Goal: Information Seeking & Learning: Understand process/instructions

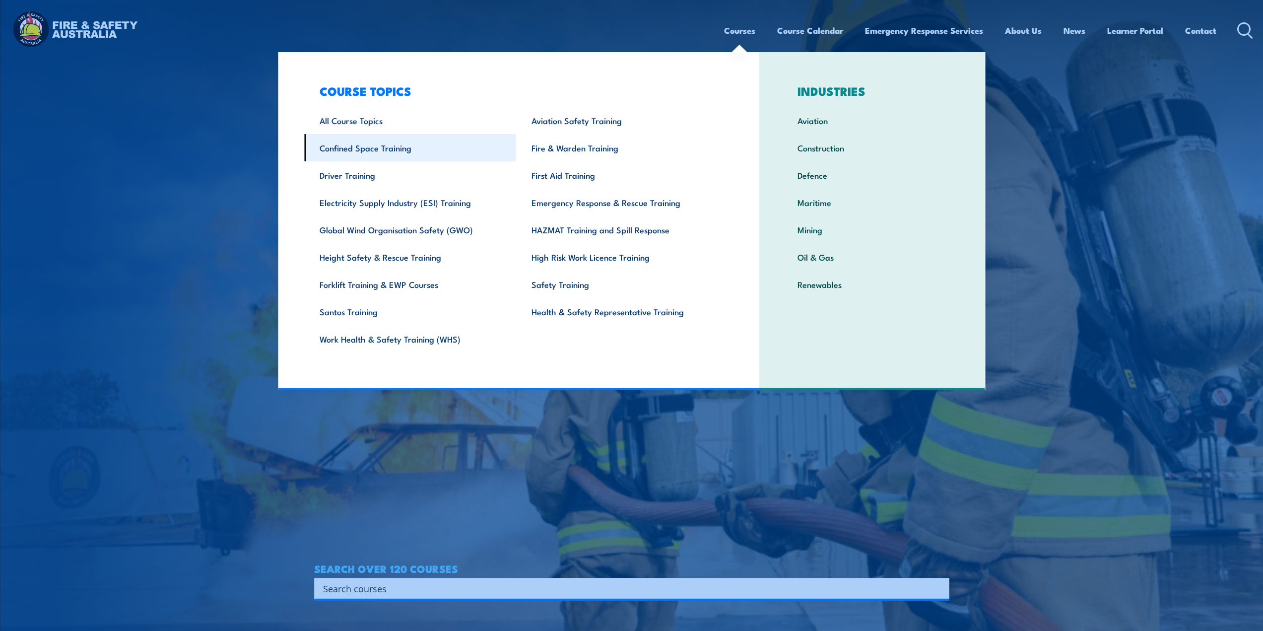
click at [399, 143] on link "Confined Space Training" at bounding box center [410, 147] width 212 height 27
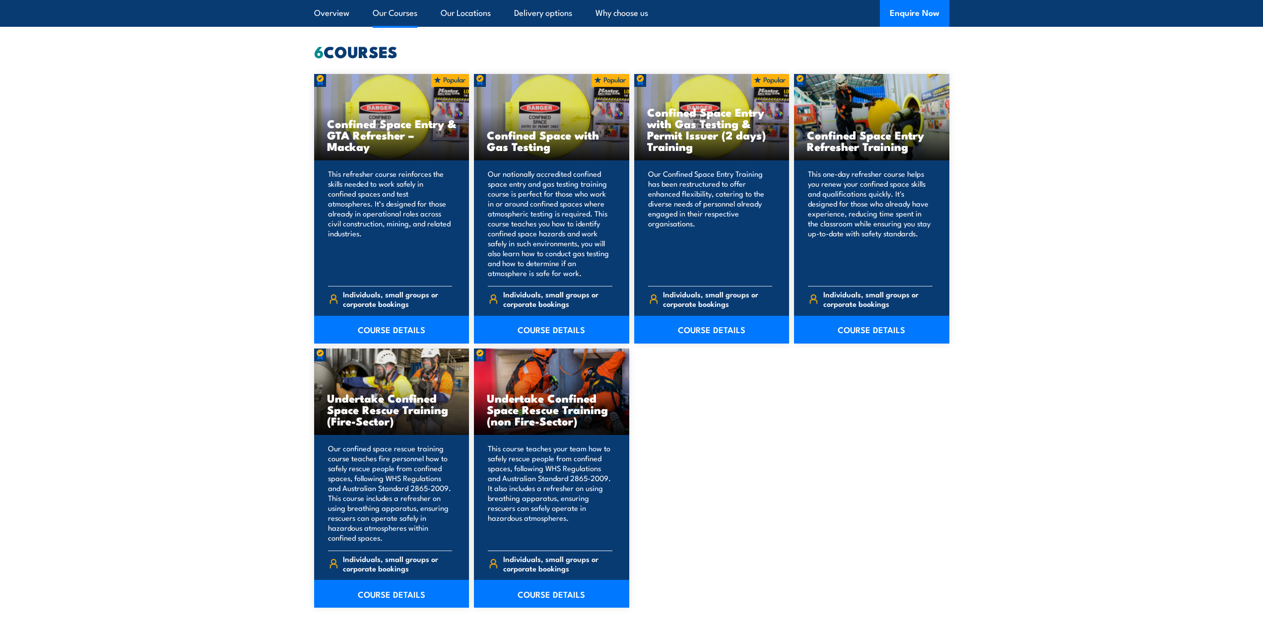
scroll to position [794, 0]
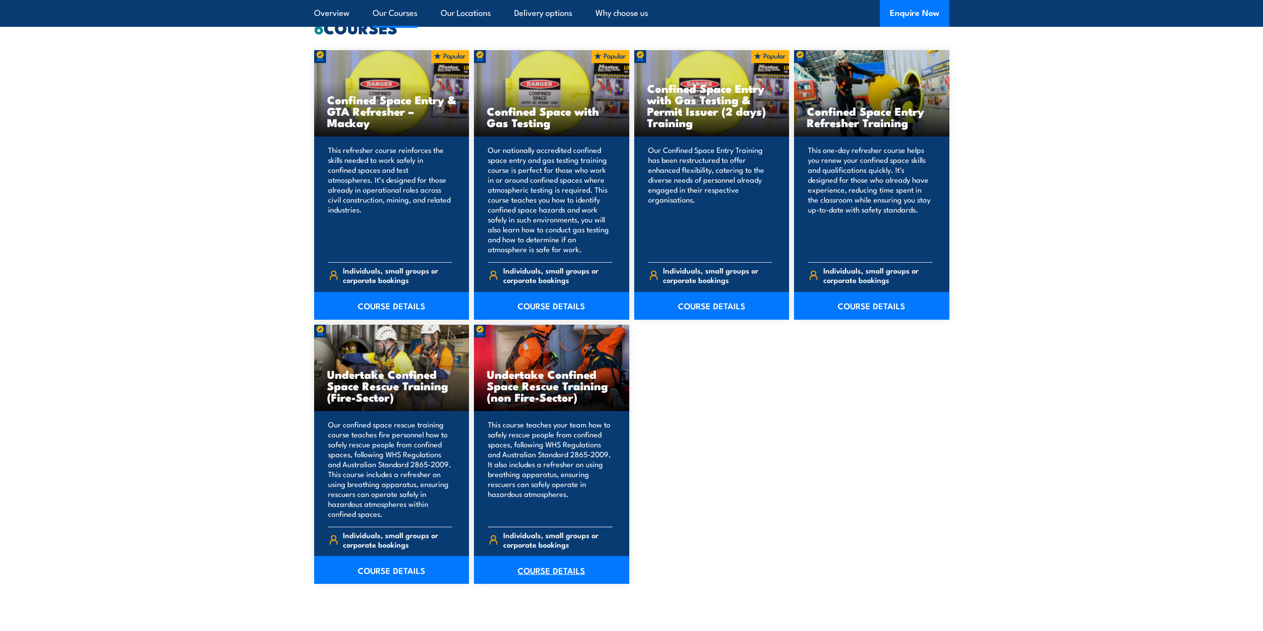
click at [565, 568] on link "COURSE DETAILS" at bounding box center [551, 570] width 155 height 28
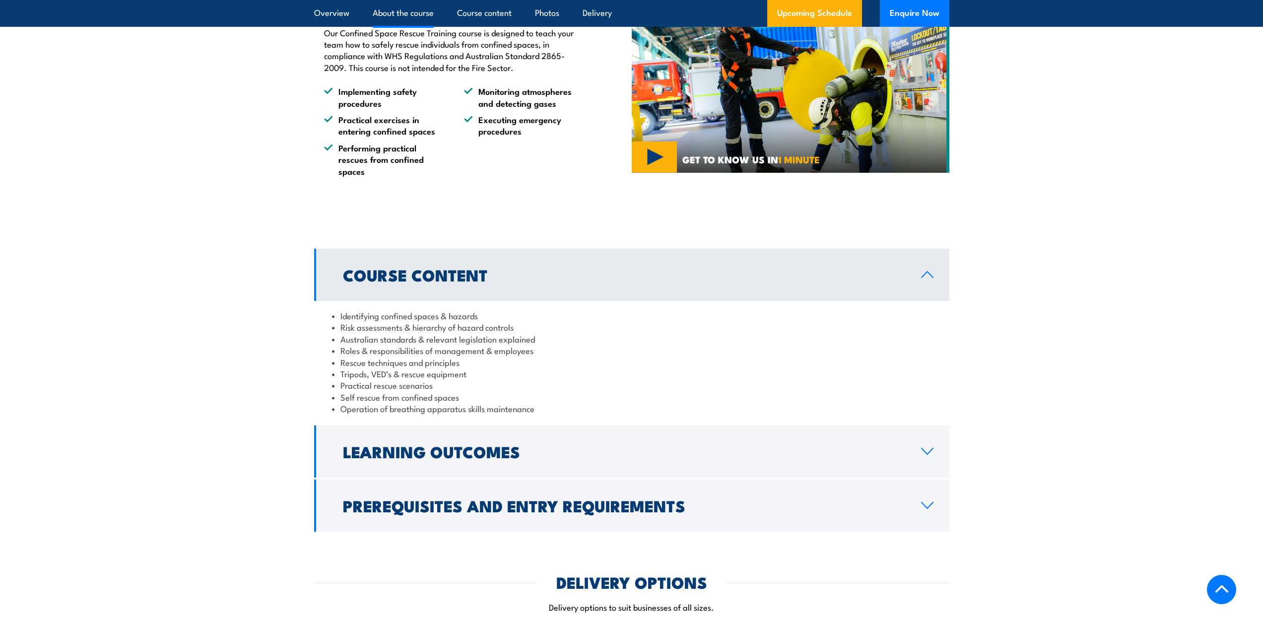
scroll to position [893, 0]
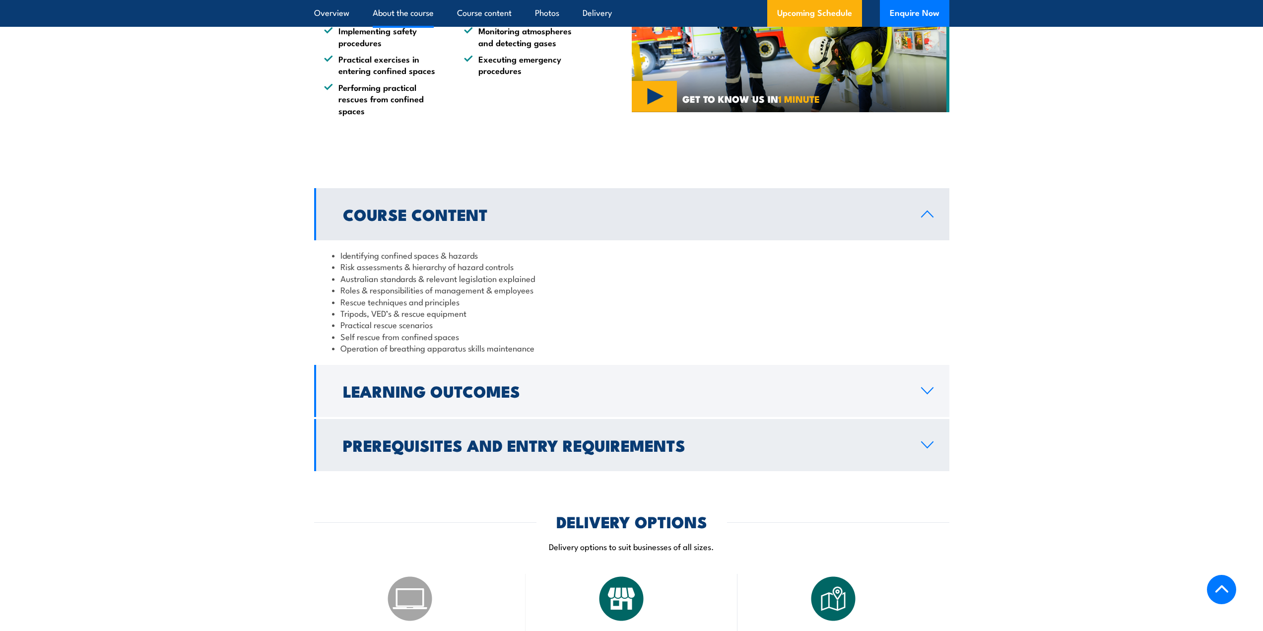
click at [469, 441] on h2 "Prerequisites and Entry Requirements" at bounding box center [624, 445] width 562 height 14
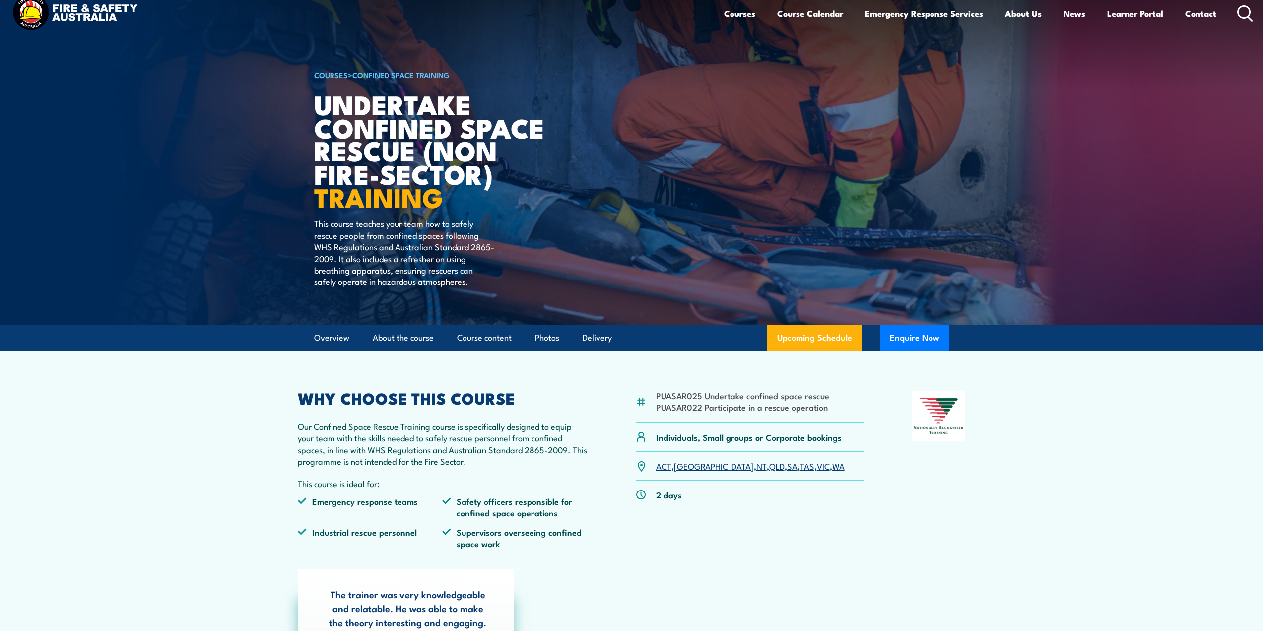
scroll to position [0, 0]
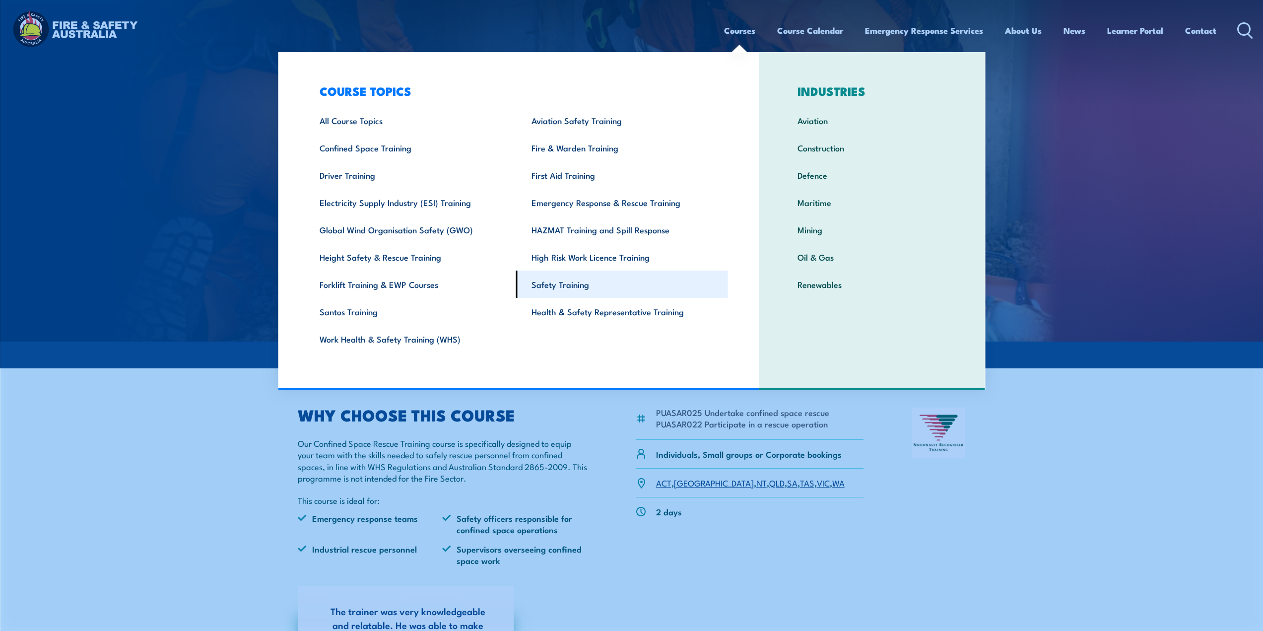
click at [571, 285] on link "Safety Training" at bounding box center [622, 283] width 212 height 27
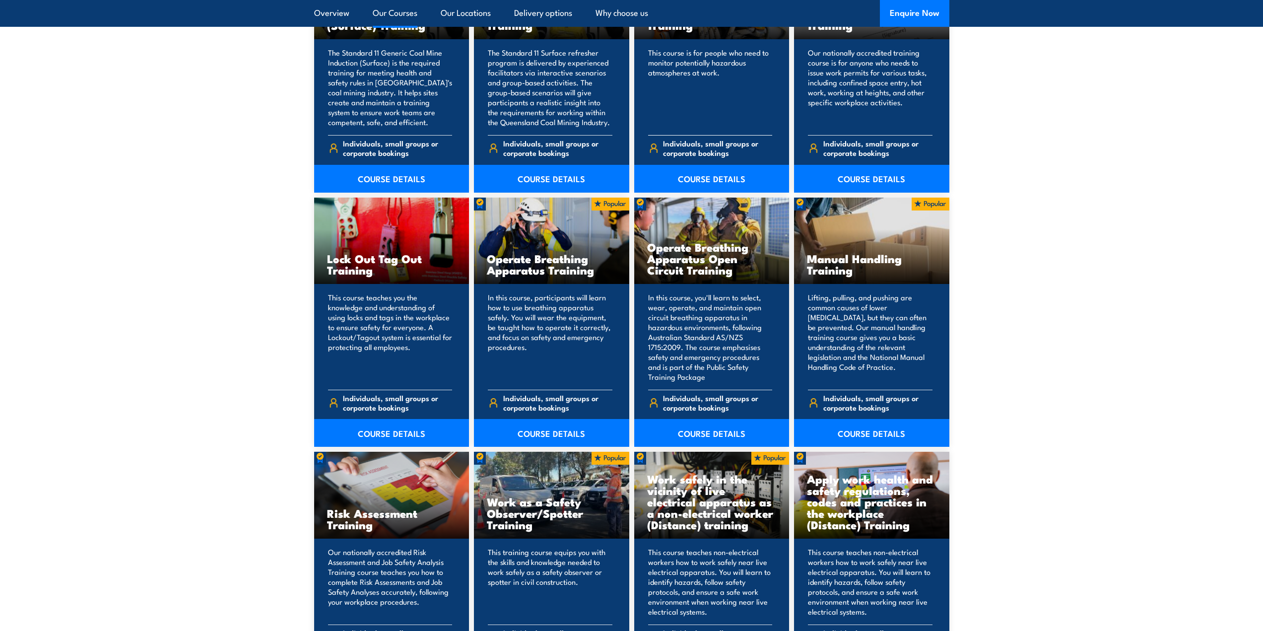
scroll to position [943, 0]
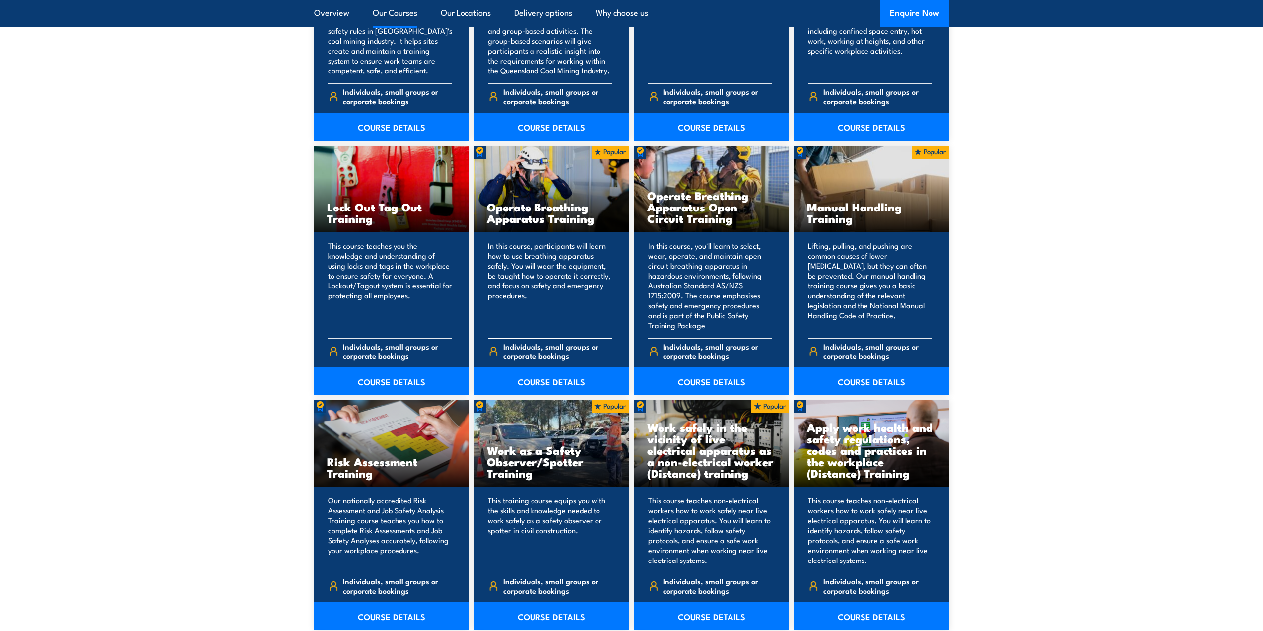
click at [563, 380] on link "COURSE DETAILS" at bounding box center [551, 381] width 155 height 28
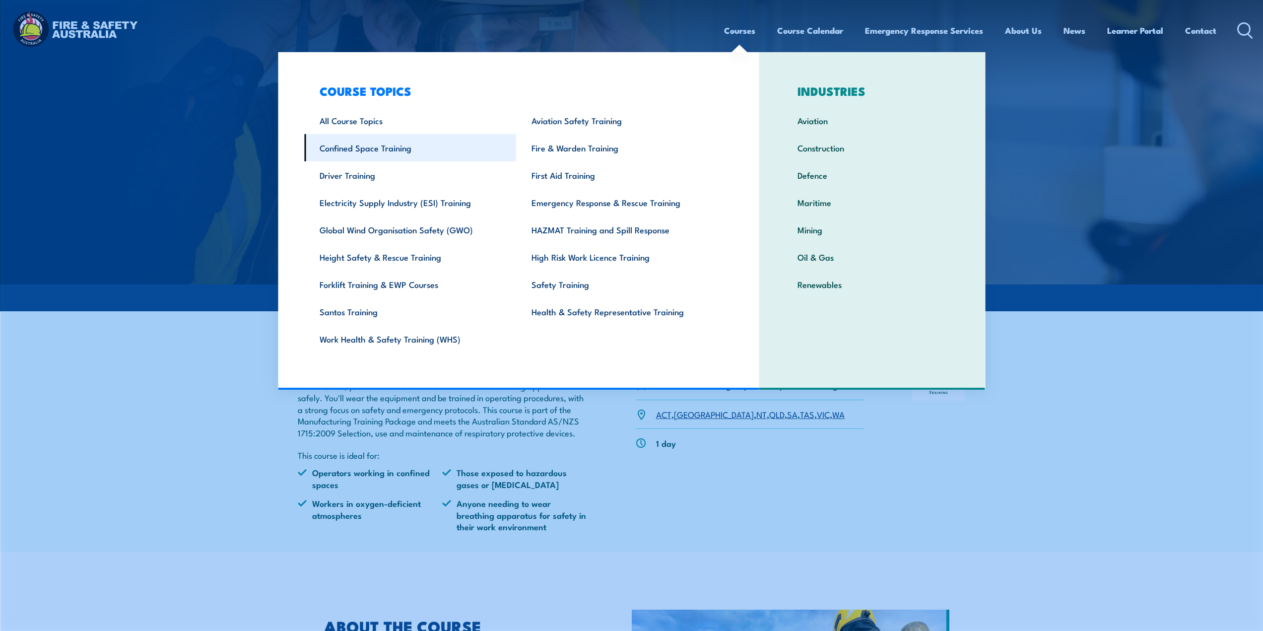
click at [364, 147] on link "Confined Space Training" at bounding box center [410, 147] width 212 height 27
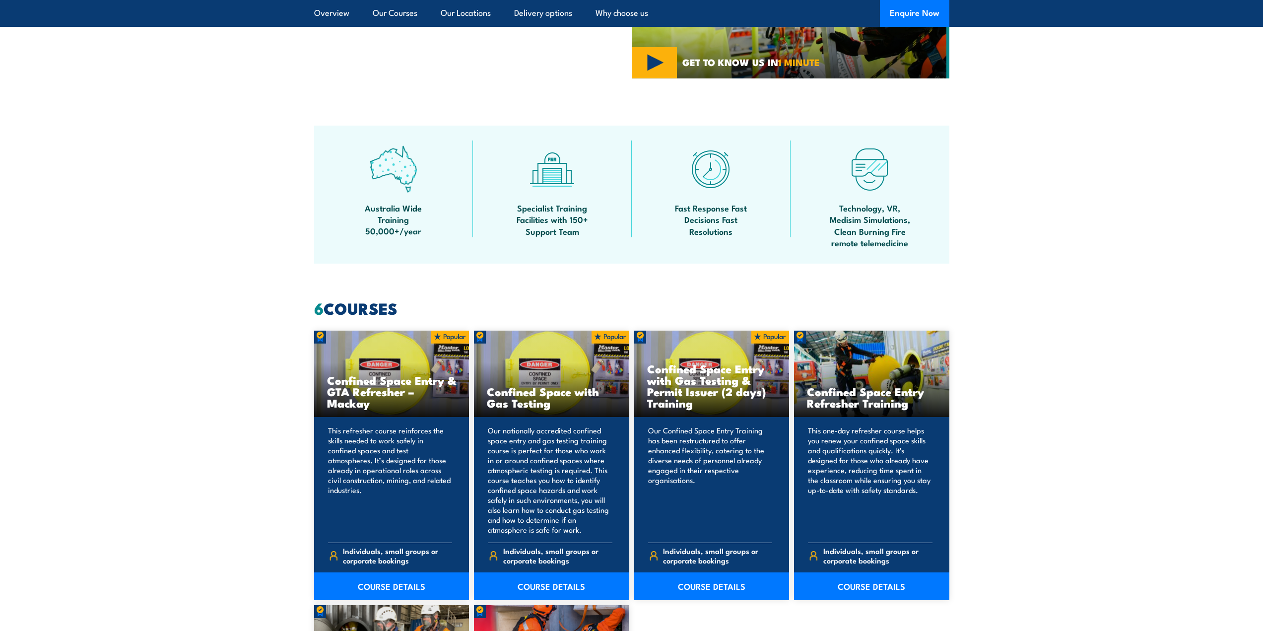
scroll to position [596, 0]
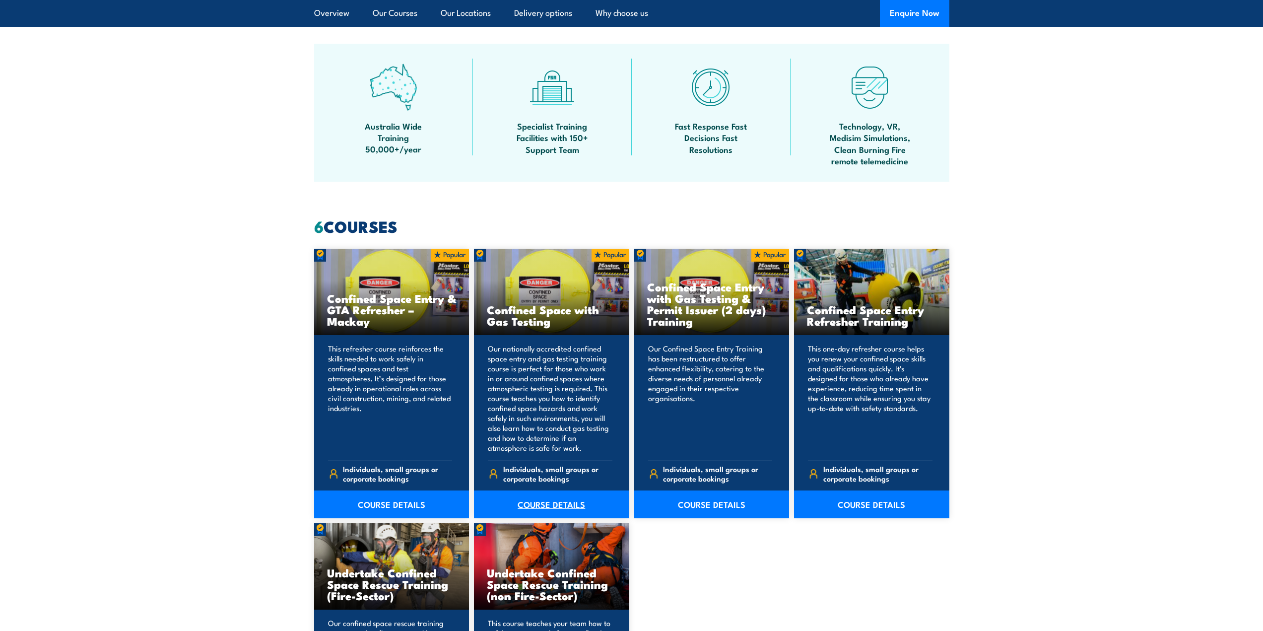
click at [558, 500] on link "COURSE DETAILS" at bounding box center [551, 504] width 155 height 28
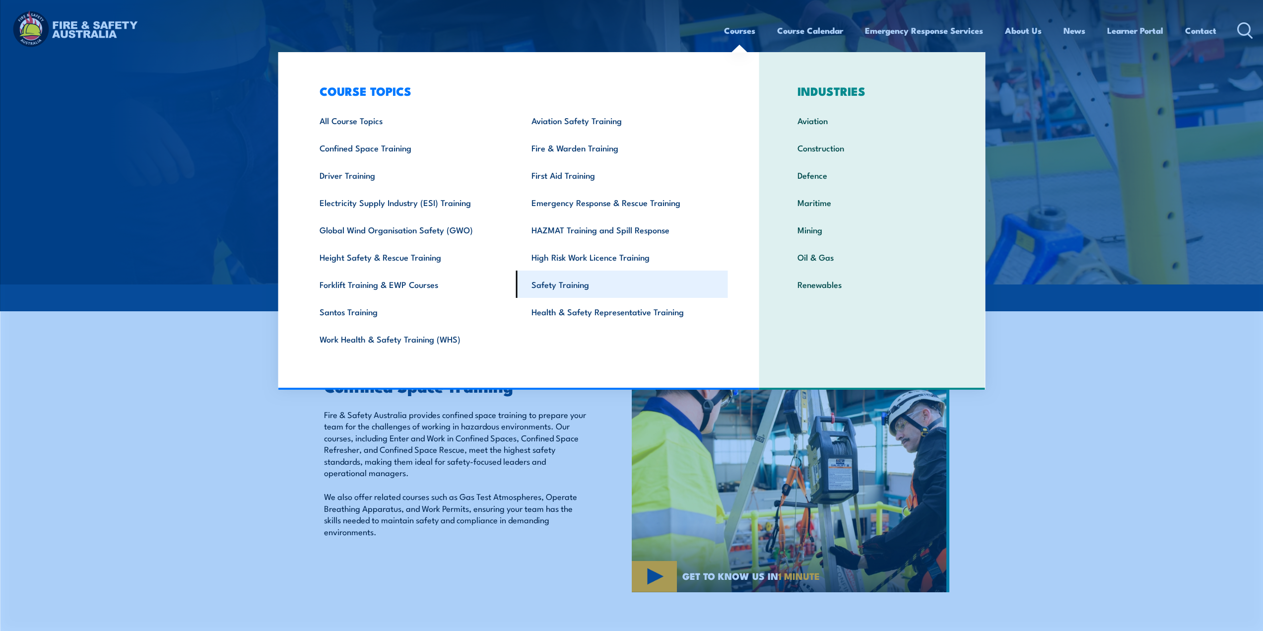
click at [564, 282] on link "Safety Training" at bounding box center [622, 283] width 212 height 27
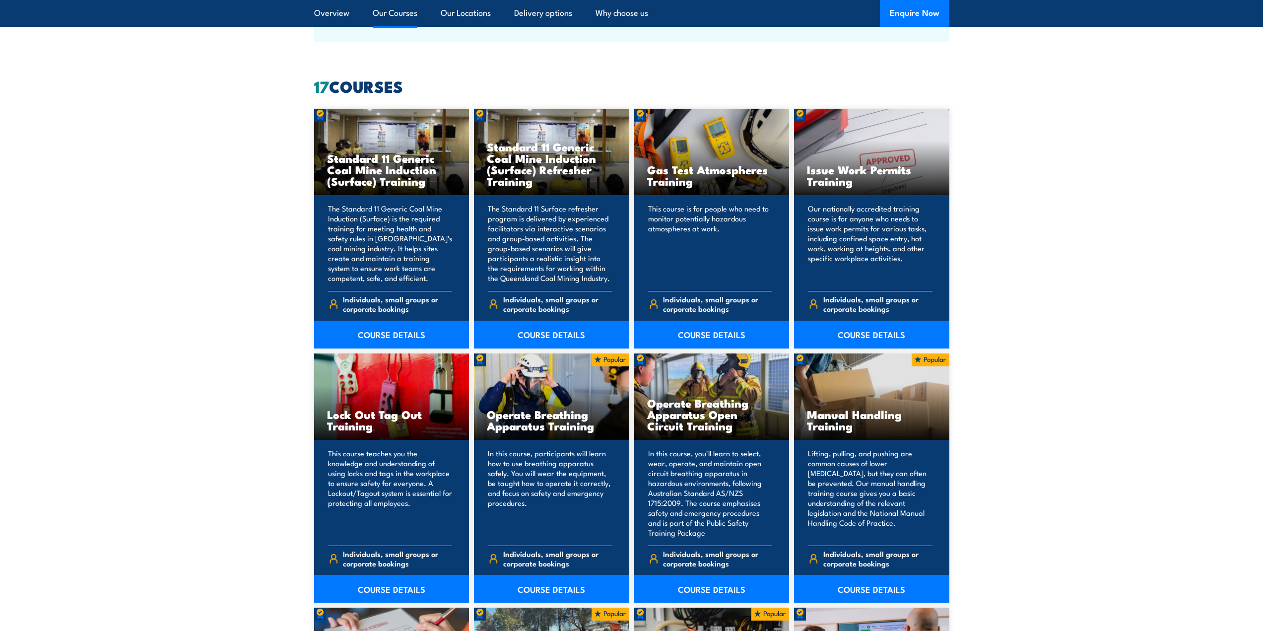
scroll to position [844, 0]
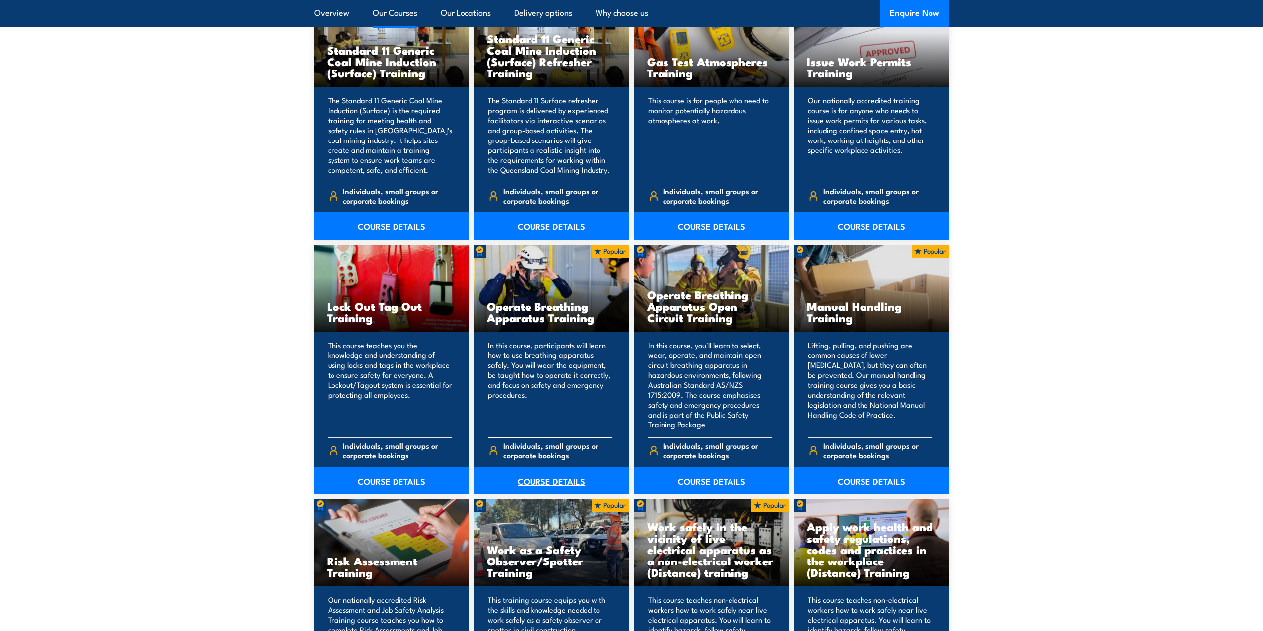
click at [561, 474] on link "COURSE DETAILS" at bounding box center [551, 481] width 155 height 28
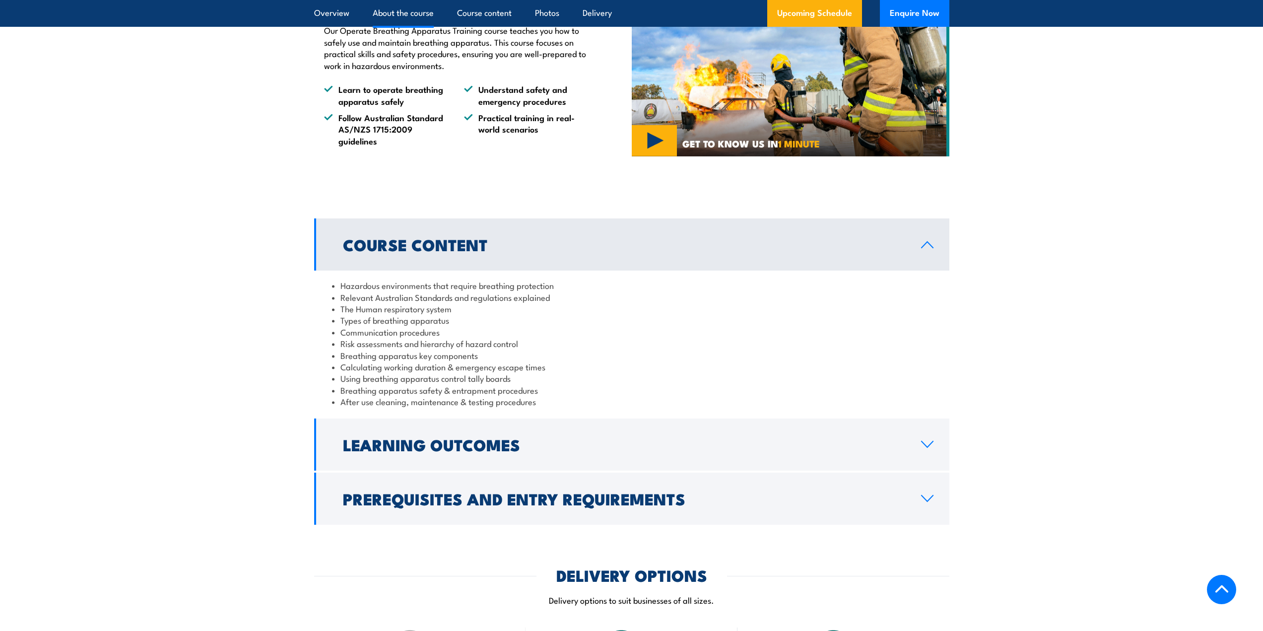
scroll to position [695, 0]
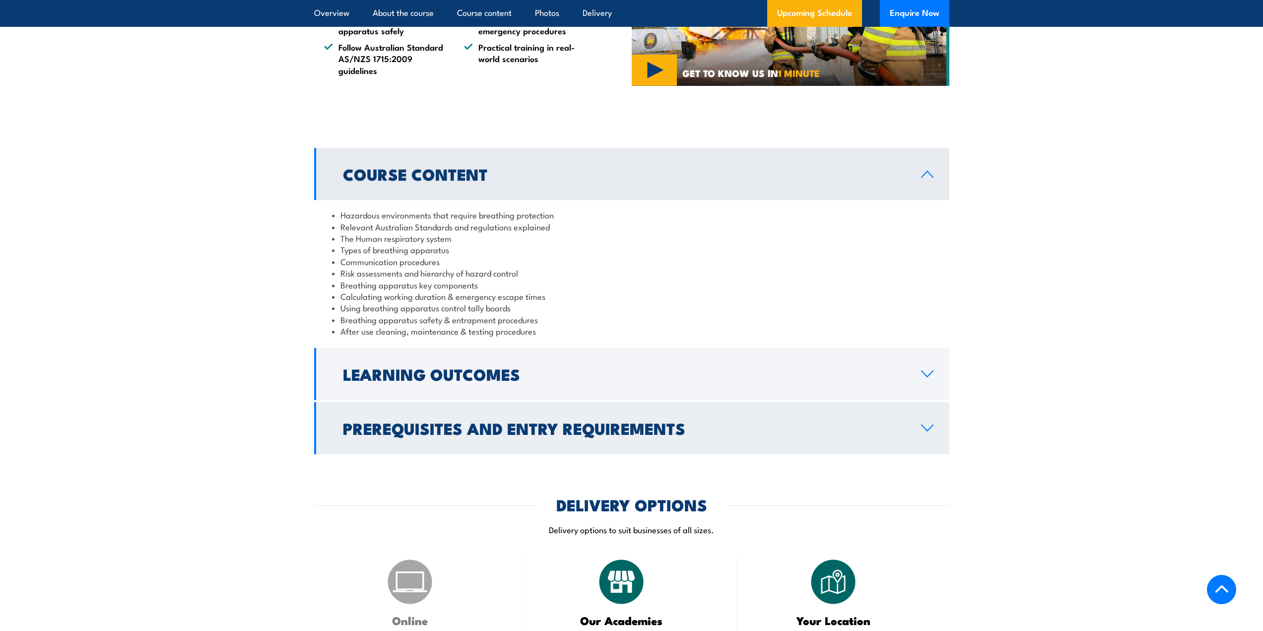
click at [562, 435] on h2 "Prerequisites and Entry Requirements" at bounding box center [624, 428] width 562 height 14
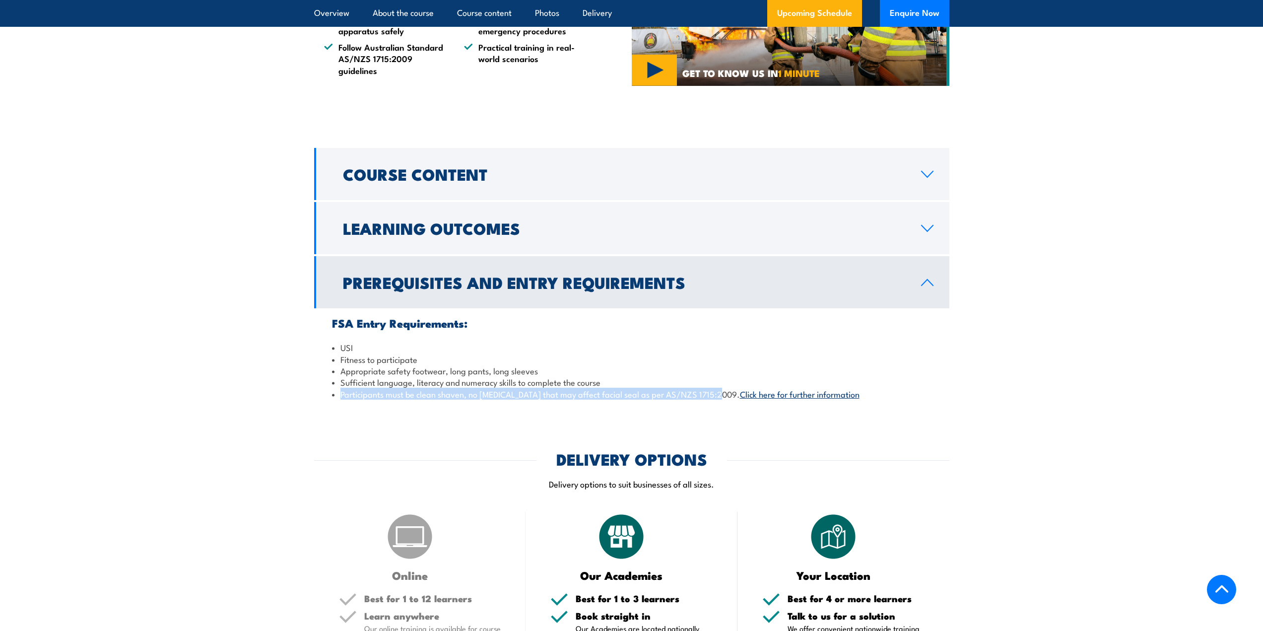
drag, startPoint x: 339, startPoint y: 404, endPoint x: 714, endPoint y: 412, distance: 374.8
click at [714, 408] on div "FSA Entry Requirements: USI Fitness to participate Appropriate safety footwear,…" at bounding box center [631, 358] width 635 height 100
copy li "Participants must be clean shaven, no facial hair that may affect facial seal a…"
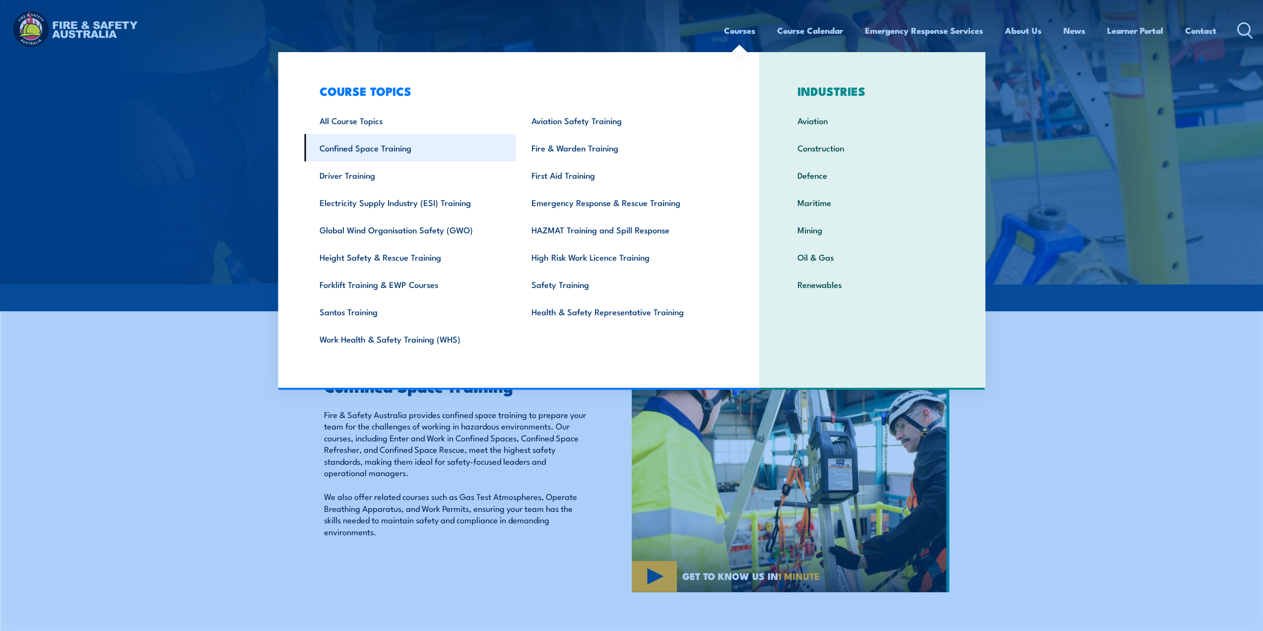
click at [372, 145] on link "Confined Space Training" at bounding box center [410, 147] width 212 height 27
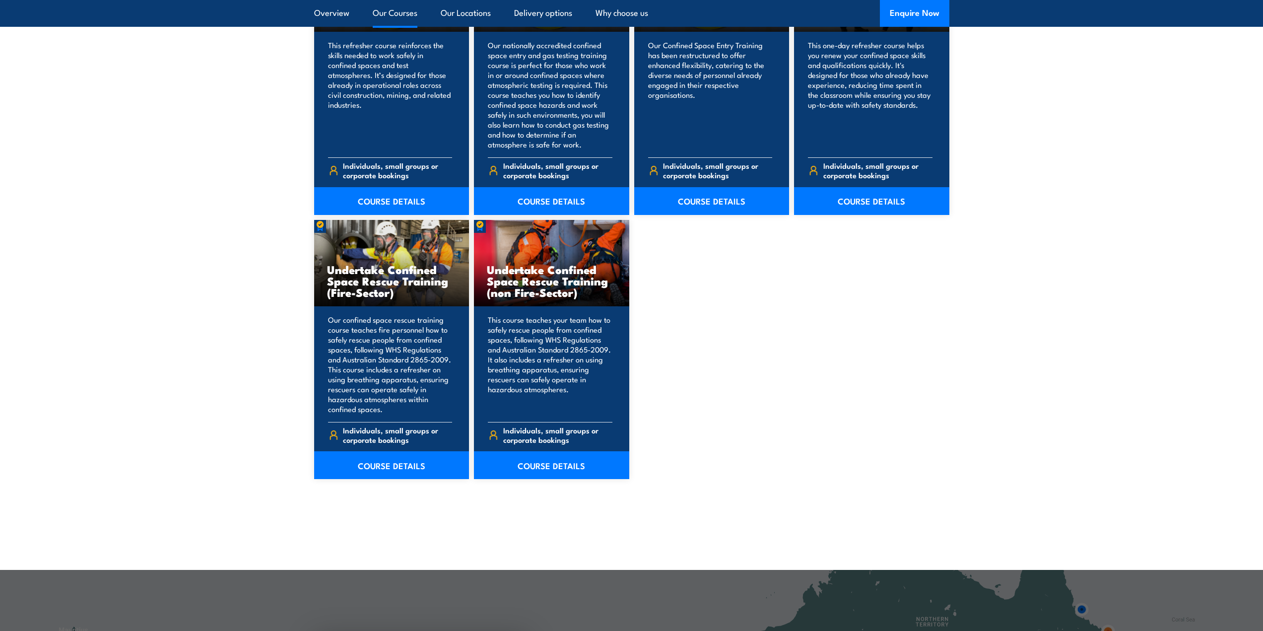
scroll to position [893, 0]
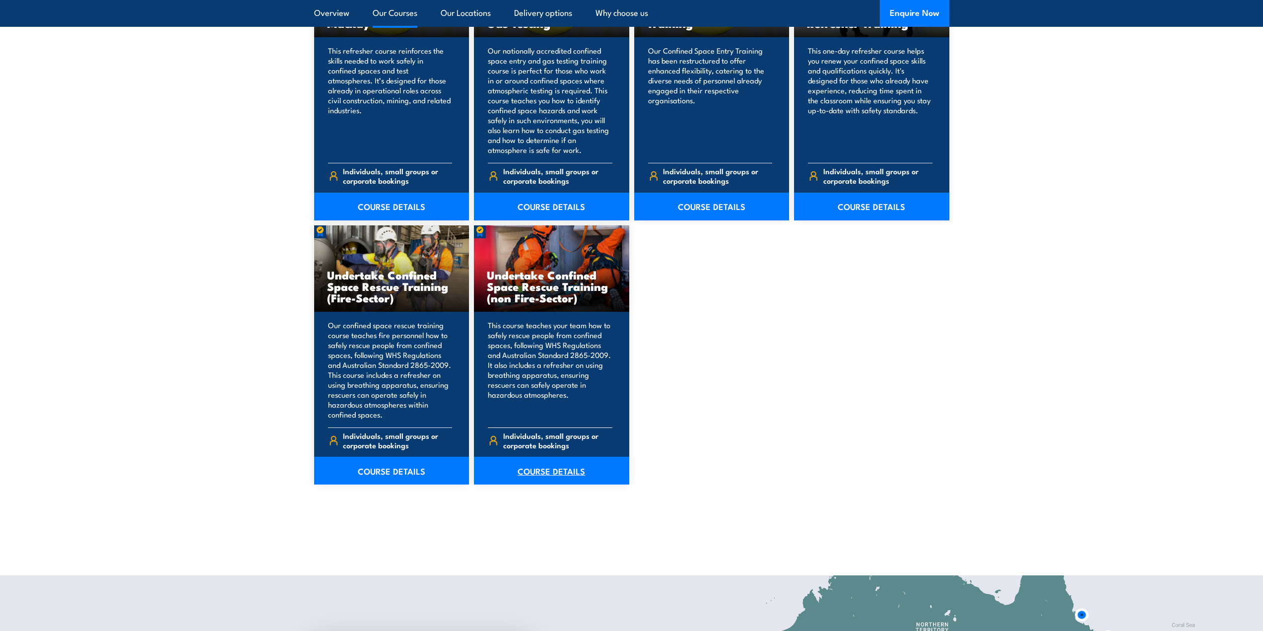
click at [551, 472] on link "COURSE DETAILS" at bounding box center [551, 471] width 155 height 28
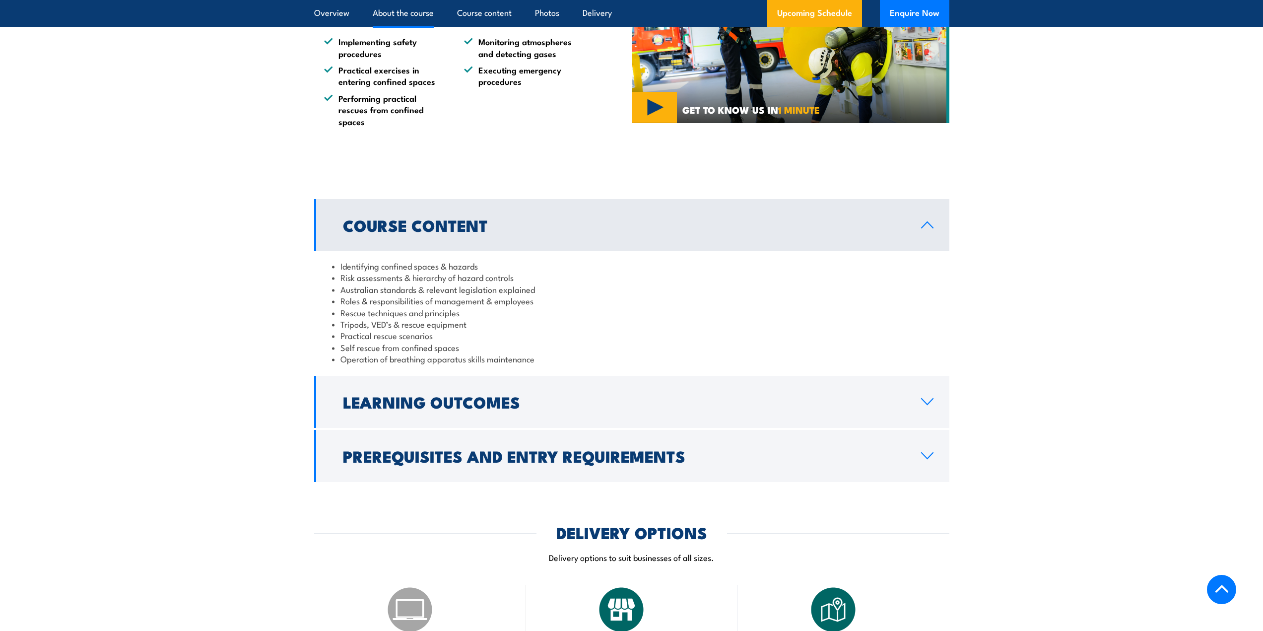
scroll to position [893, 0]
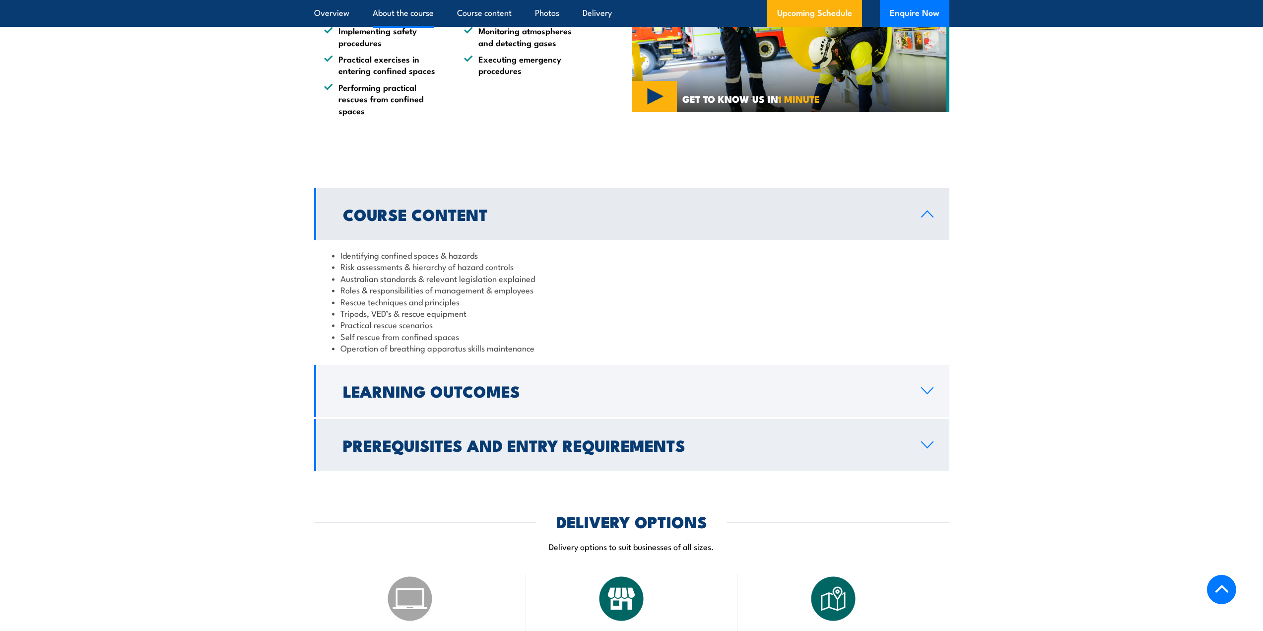
click at [543, 450] on h2 "Prerequisites and Entry Requirements" at bounding box center [624, 445] width 562 height 14
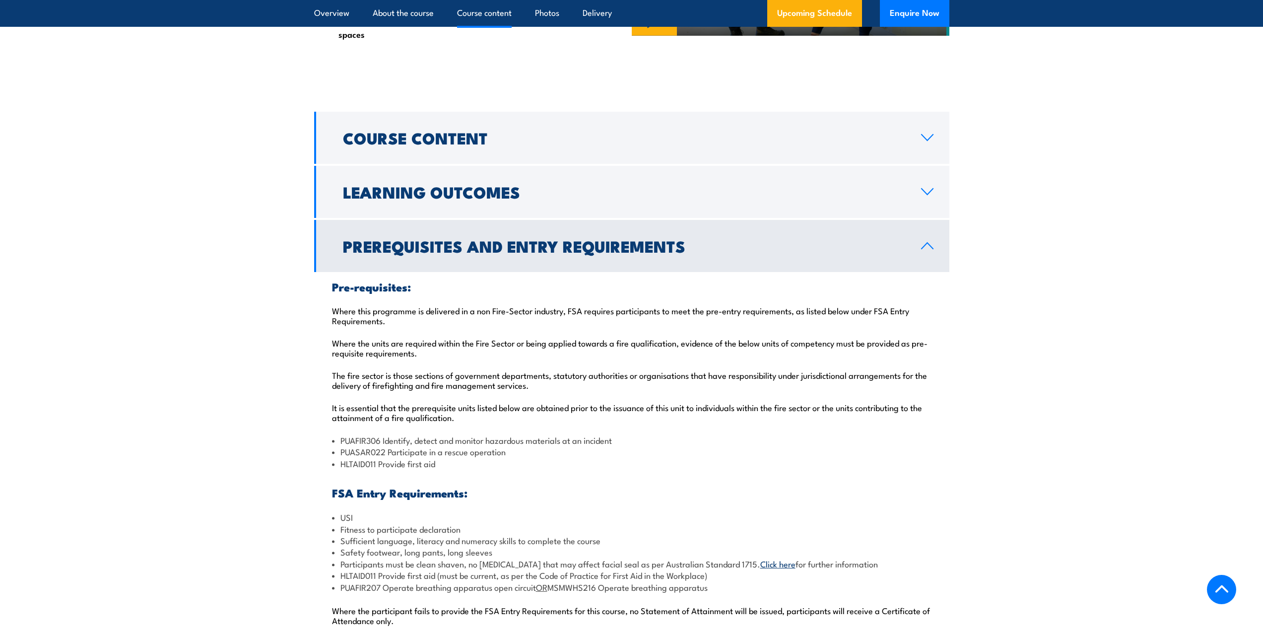
scroll to position [1092, 0]
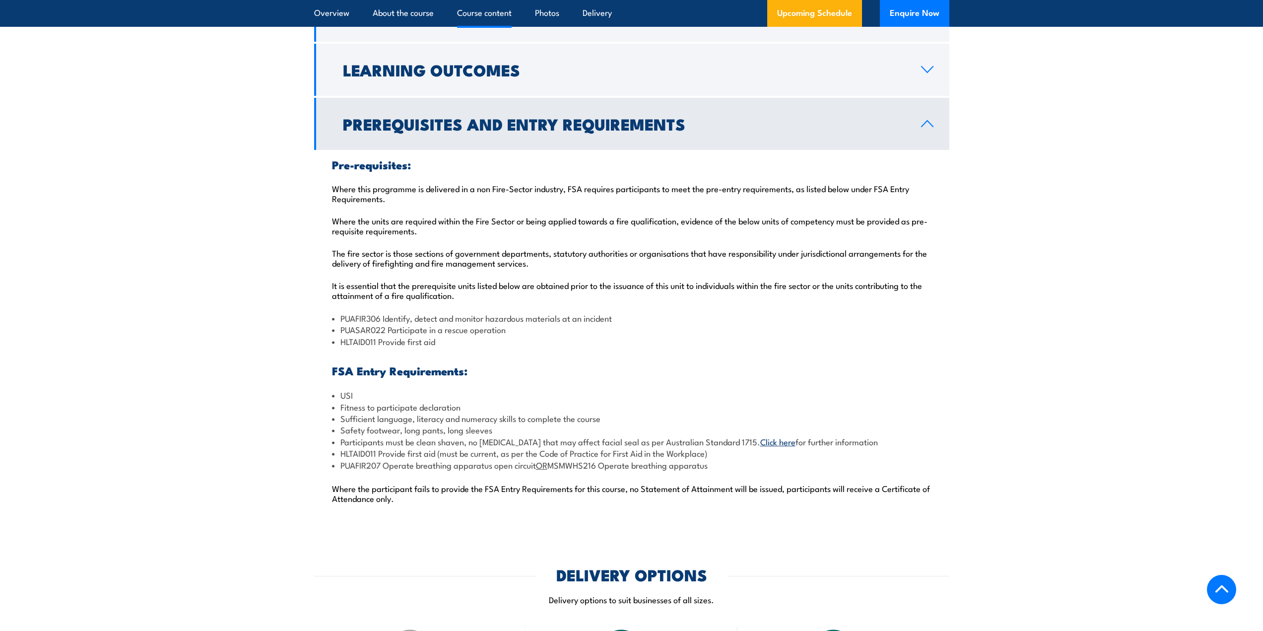
drag, startPoint x: 339, startPoint y: 453, endPoint x: 720, endPoint y: 468, distance: 381.0
click at [720, 468] on ul "USI Fitness to participate declaration Sufficient language, literacy and numera…" at bounding box center [632, 429] width 600 height 81
copy ul "HLTAID011 Provide first aid (must be current, as per the Code of Practice for F…"
